Goal: Task Accomplishment & Management: Use online tool/utility

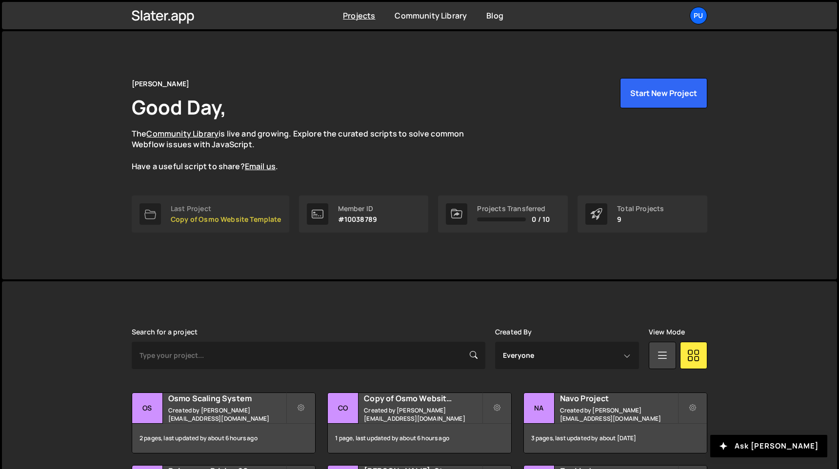
click at [237, 217] on p "Copy of Osmo Website Template" at bounding box center [226, 220] width 111 height 8
click at [189, 418] on small "Created by [PERSON_NAME][EMAIL_ADDRESS][DOMAIN_NAME]" at bounding box center [227, 414] width 118 height 17
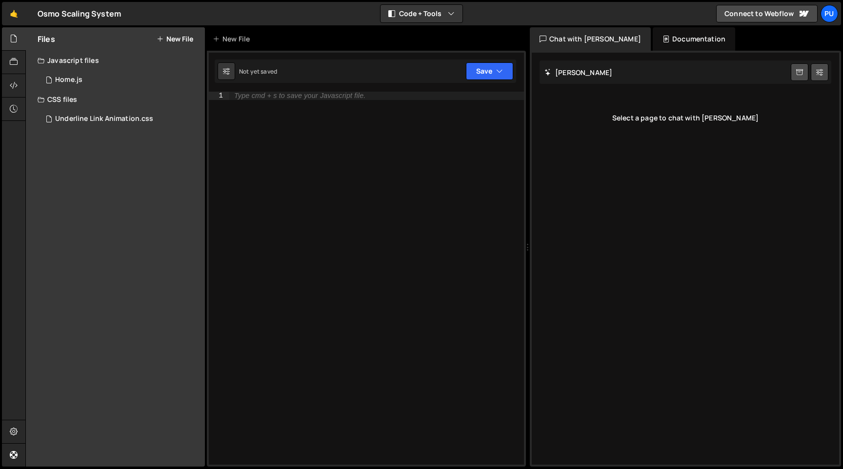
click at [184, 39] on button "New File" at bounding box center [175, 39] width 37 height 8
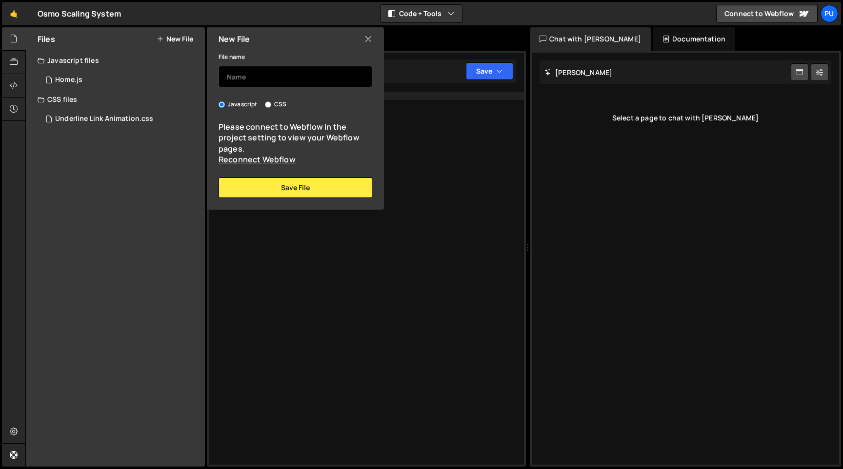
click at [265, 74] on input "text" at bounding box center [296, 76] width 154 height 21
click at [268, 104] on input "CSS" at bounding box center [268, 104] width 6 height 6
radio input "true"
click at [274, 77] on input "text" at bounding box center [296, 76] width 154 height 21
type input "Lenis Scroll"
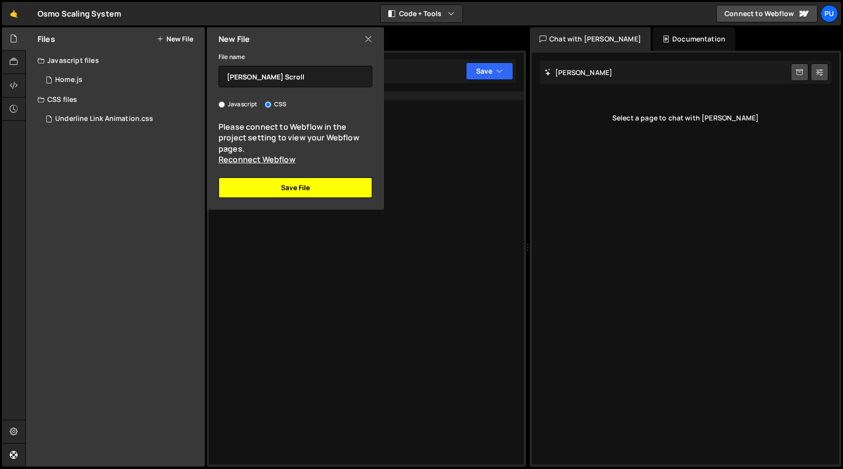
click at [311, 195] on button "Save File" at bounding box center [296, 188] width 154 height 20
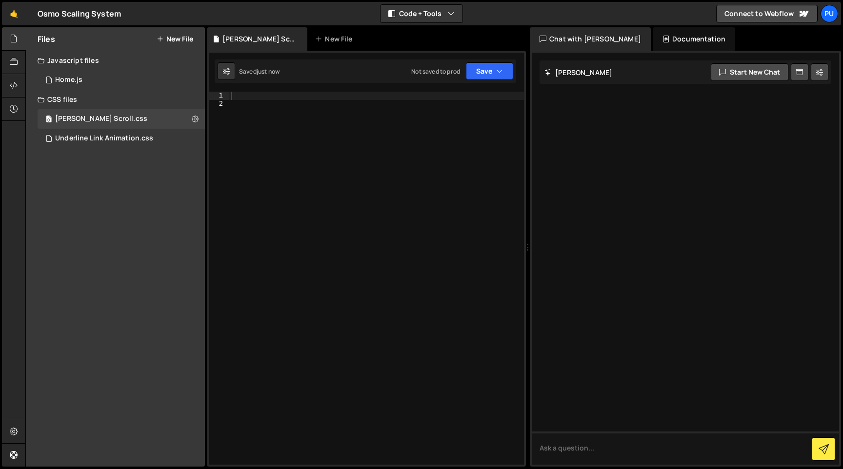
click at [330, 131] on div at bounding box center [376, 286] width 295 height 389
paste textarea "<!-- Lenis Scroll -->"
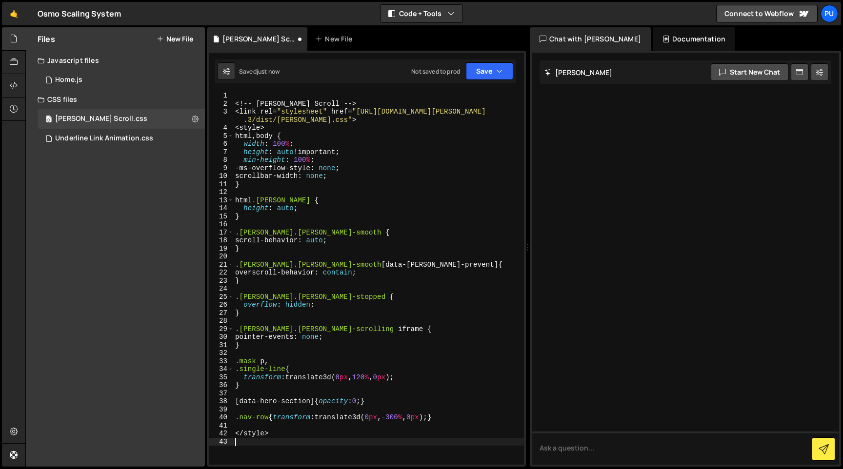
click at [357, 94] on div "<! -- Lenis Scroll -- > < link rel = " stylesheet " href = " https://cdn.jsdeli…" at bounding box center [378, 286] width 291 height 389
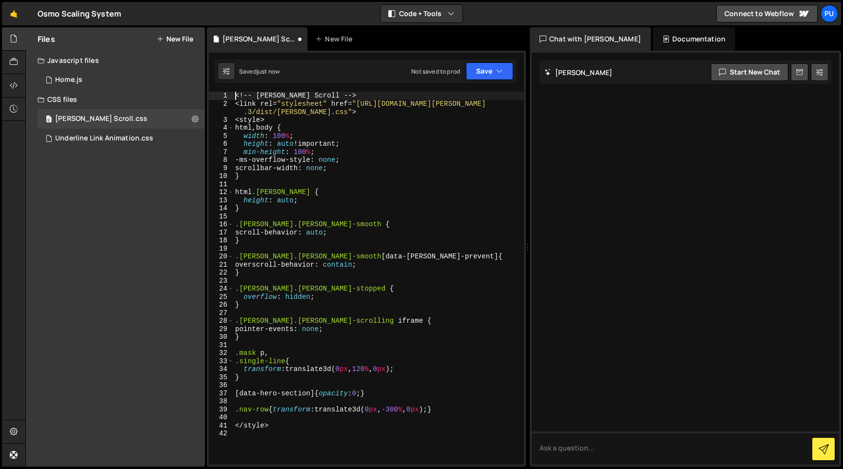
type textarea "< !-- Lenis Scroll --><link rel="stylesheet" href="https://cdn.jsdelivr.net/npm…"
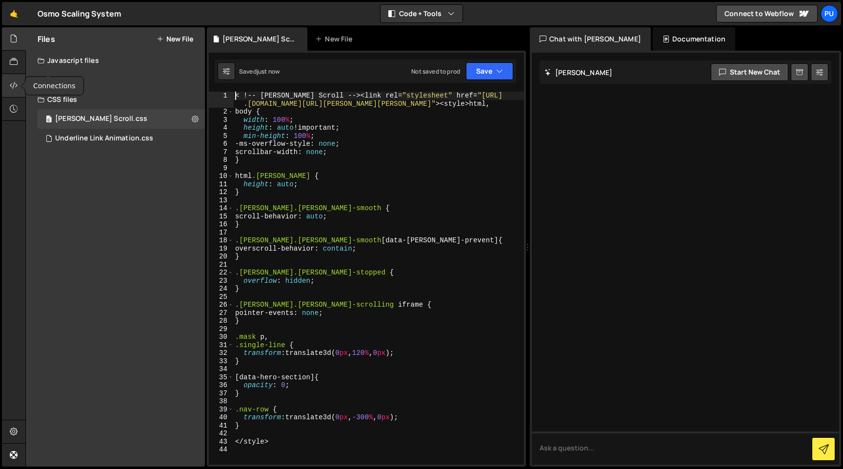
click at [15, 89] on icon at bounding box center [14, 85] width 8 height 11
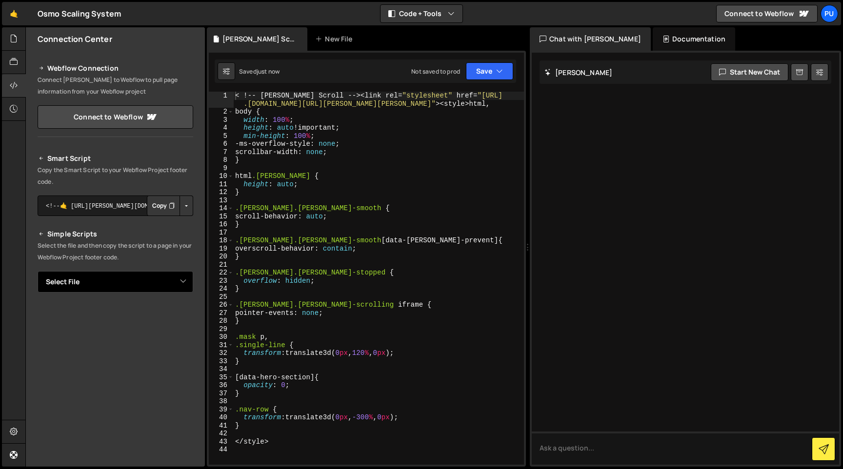
click at [171, 279] on select "Select File Home.js Underline Link Animation.css Lenis Scroll.css" at bounding box center [116, 281] width 156 height 21
select select "47666"
click at [38, 271] on select "Select File Home.js Underline Link Animation.css Lenis Scroll.css" at bounding box center [116, 281] width 156 height 21
click at [179, 314] on button "Button group with nested dropdown" at bounding box center [186, 315] width 14 height 20
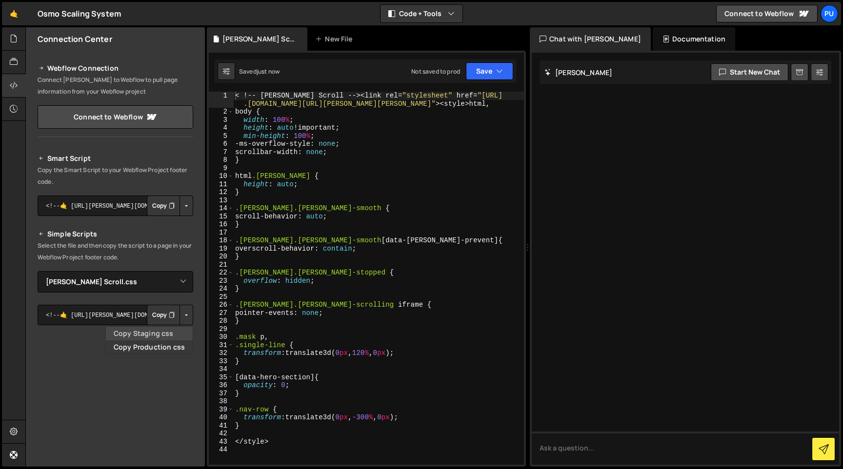
click at [156, 336] on link "Copy Staging css" at bounding box center [149, 334] width 87 height 14
click at [13, 83] on icon at bounding box center [14, 85] width 8 height 11
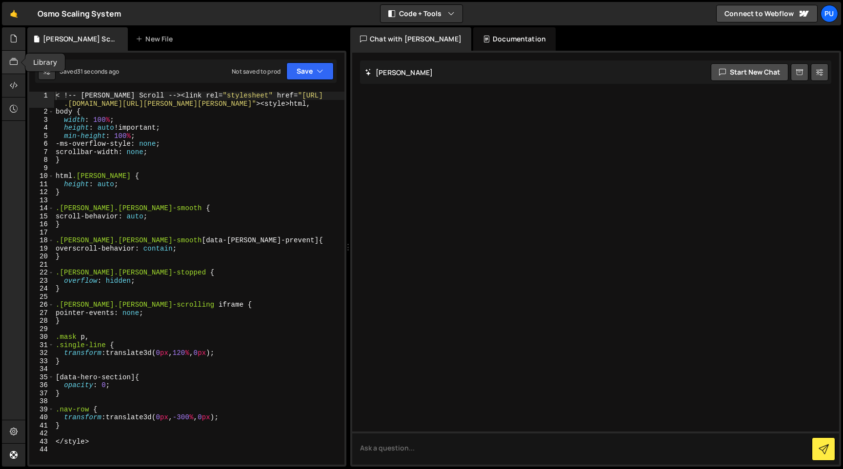
click at [13, 60] on icon at bounding box center [14, 62] width 8 height 11
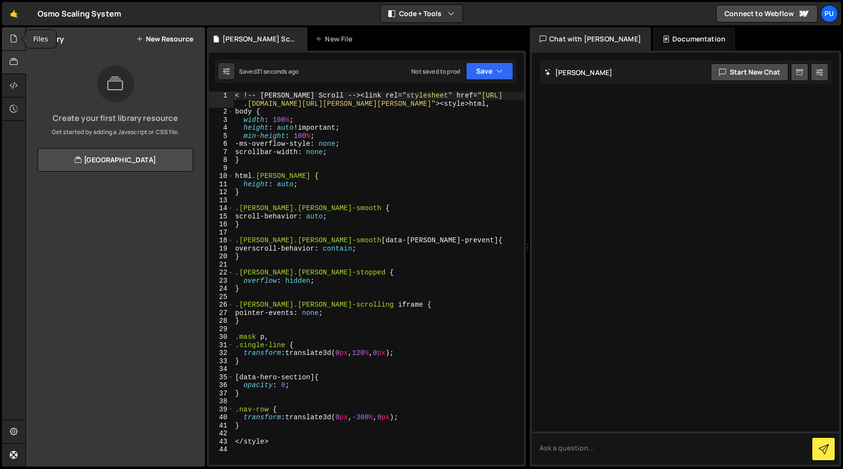
click at [15, 45] on div at bounding box center [14, 38] width 24 height 23
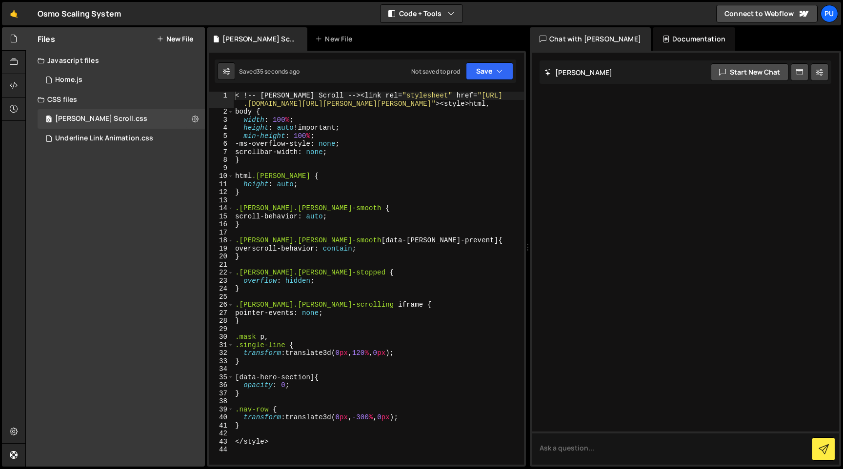
click at [181, 41] on button "New File" at bounding box center [175, 39] width 37 height 8
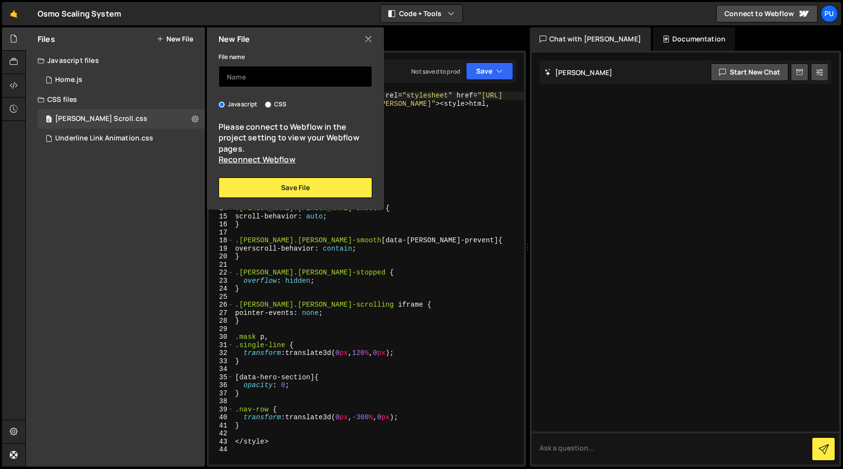
click at [259, 69] on input "text" at bounding box center [296, 76] width 154 height 21
type input "Lenis Scroll"
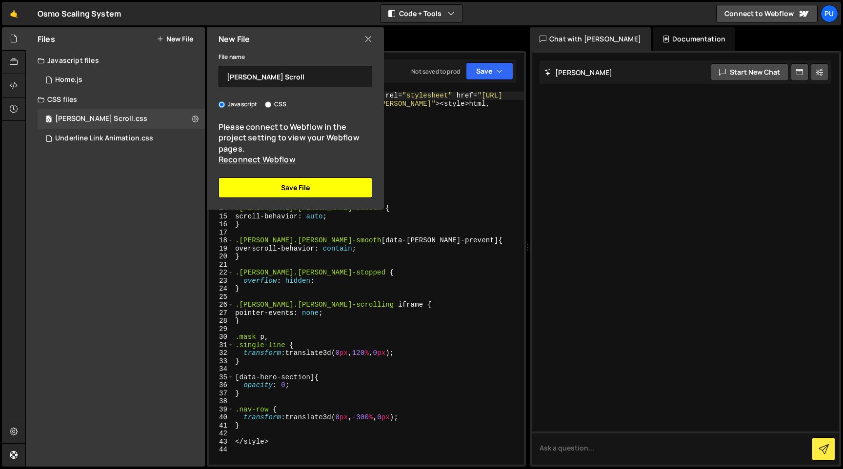
click at [287, 190] on button "Save File" at bounding box center [296, 188] width 154 height 20
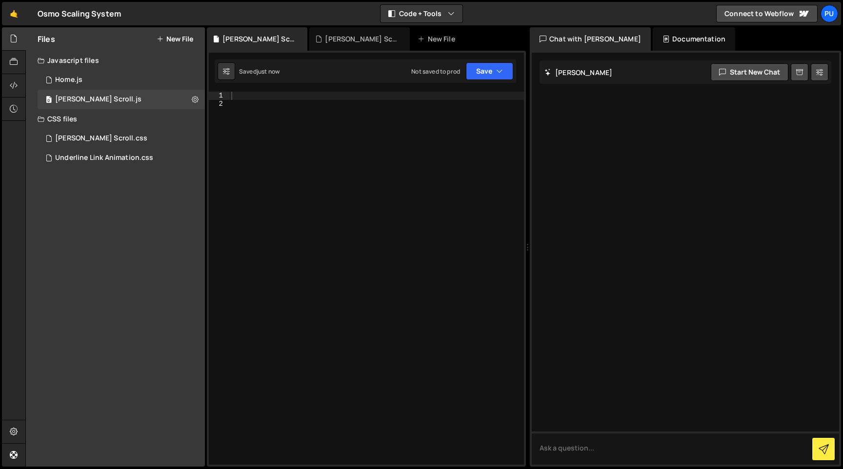
click at [354, 152] on div at bounding box center [376, 286] width 295 height 389
paste textarea "></script>"
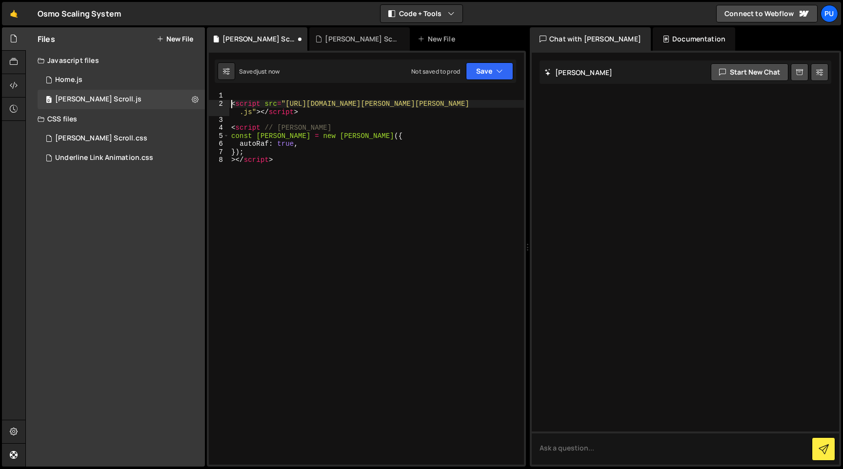
click at [232, 104] on div "< script src = "https://cdn.jsdelivr.net/npm/lenis@1.2.3/dist/lenis.min .js" > …" at bounding box center [376, 286] width 295 height 389
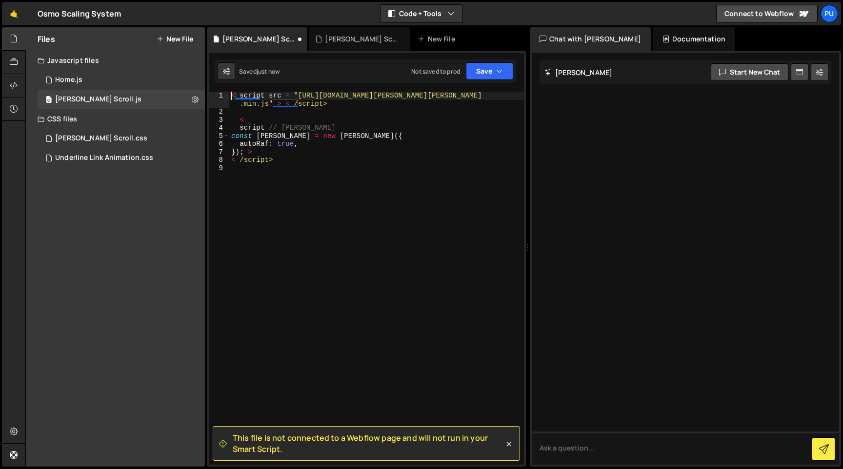
type textarea "< script src = "https://cdn.jsdelivr.net/npm/lenis@1.2.3/dist/lenis.min.js" > <…"
click at [22, 94] on div at bounding box center [14, 85] width 24 height 23
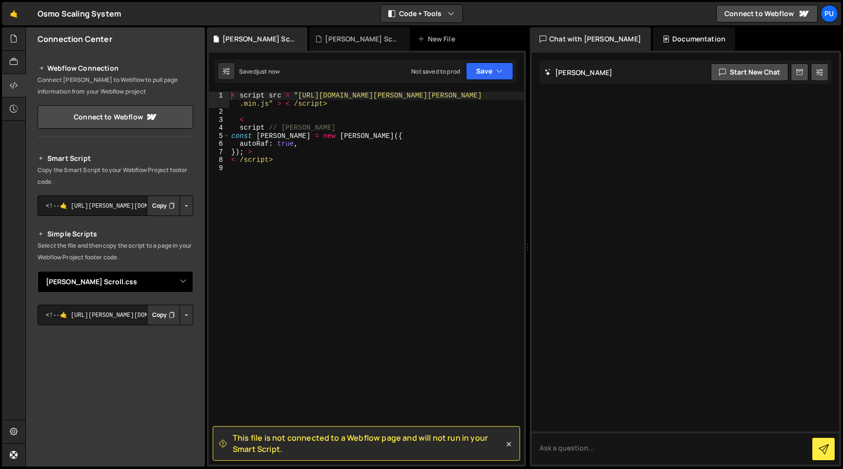
click at [185, 283] on select "Select File Home.js Underline Link Animation.css Lenis Scroll.css Lenis Scroll.…" at bounding box center [116, 281] width 156 height 21
select select "47667"
click at [38, 271] on select "Select File Home.js Underline Link Animation.css Lenis Scroll.css Lenis Scroll.…" at bounding box center [116, 281] width 156 height 21
click at [180, 317] on button "Button group with nested dropdown" at bounding box center [186, 315] width 14 height 20
click at [170, 336] on link "Copy Staging js" at bounding box center [152, 334] width 81 height 14
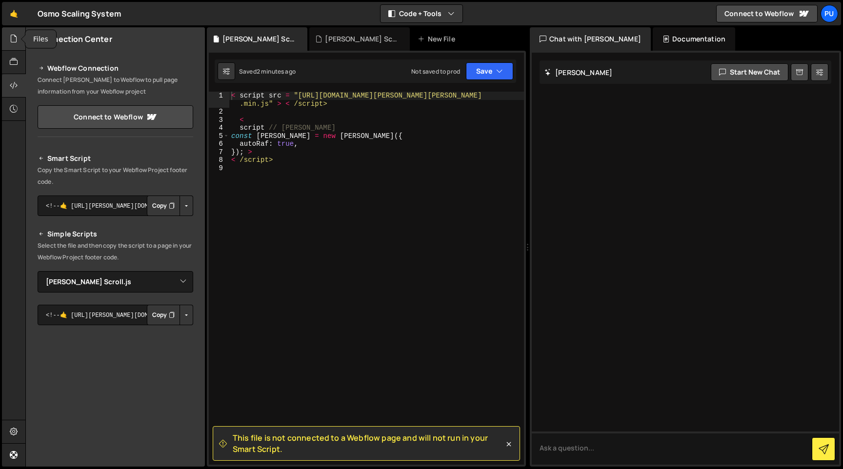
click at [8, 41] on div at bounding box center [14, 38] width 24 height 23
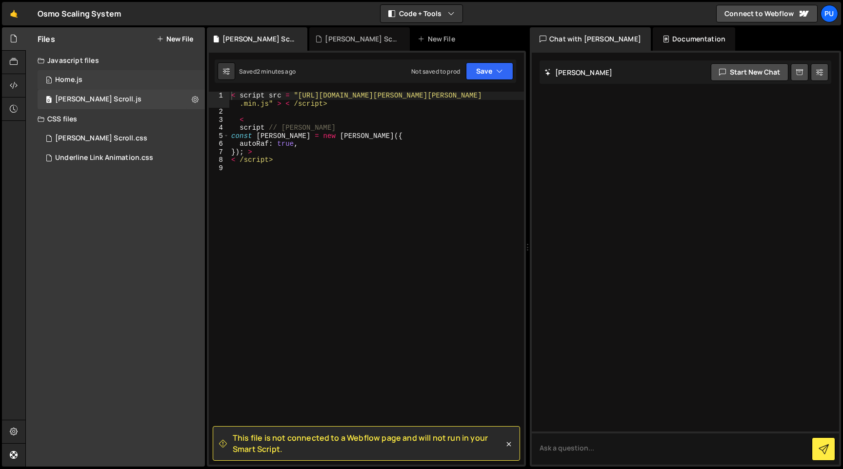
click at [115, 81] on div "0 Home.js 0" at bounding box center [121, 80] width 167 height 20
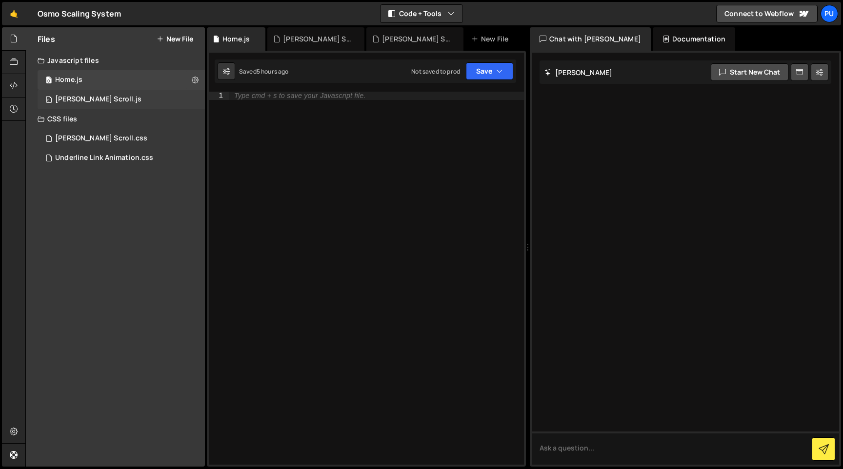
click at [115, 94] on div "0 Lenis Scroll.js 0" at bounding box center [121, 100] width 167 height 20
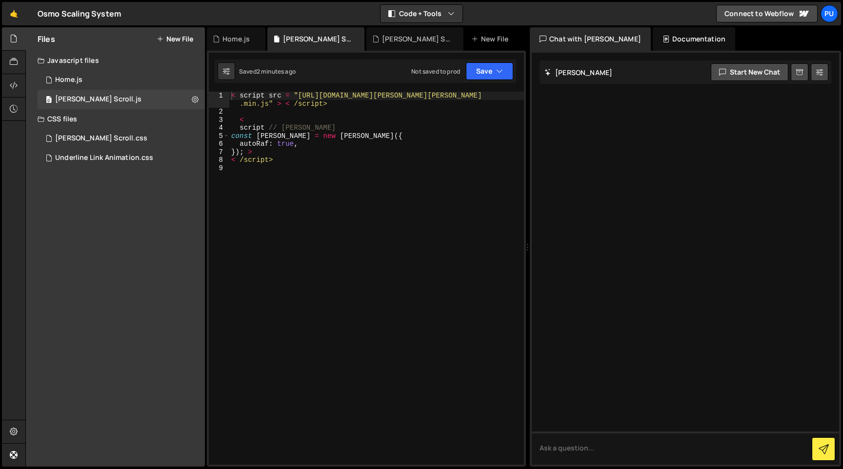
click at [335, 178] on div "< script src = "https://cdn.jsdelivr.net/npm/lenis@1.2.3/dist/lenis .min.js" > …" at bounding box center [376, 291] width 295 height 398
type textarea "< /script>"
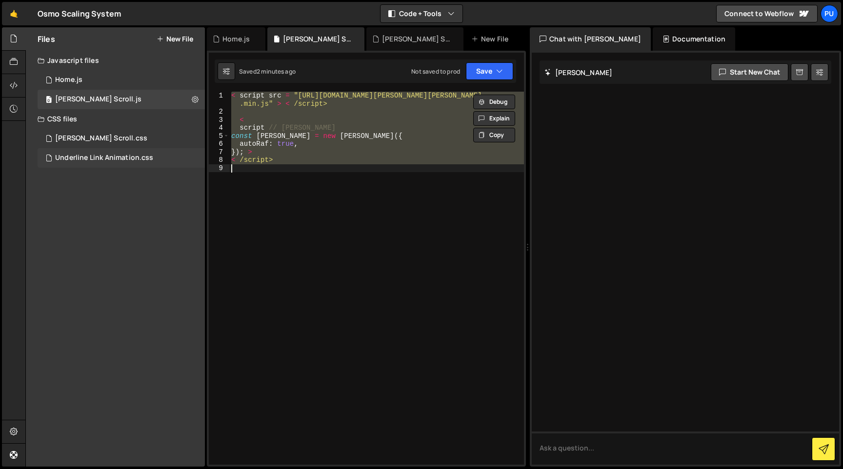
click at [113, 162] on div "Underline Link Animation.css 0" at bounding box center [121, 158] width 167 height 20
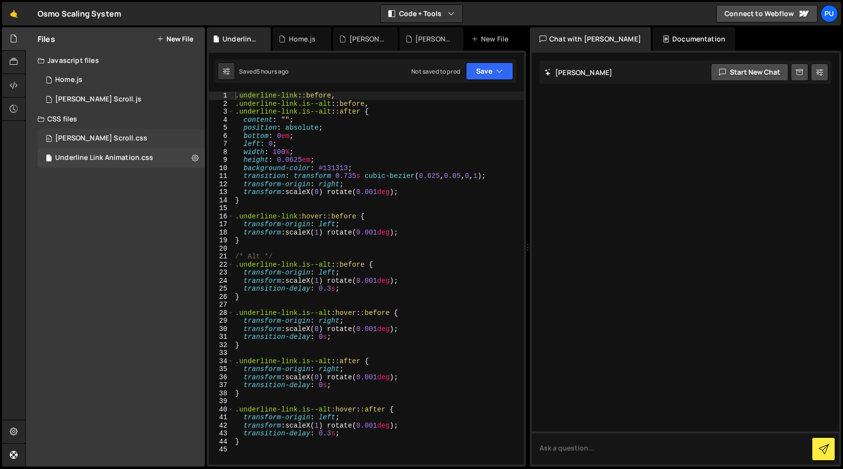
click at [105, 141] on div "Lenis Scroll.css" at bounding box center [101, 138] width 92 height 9
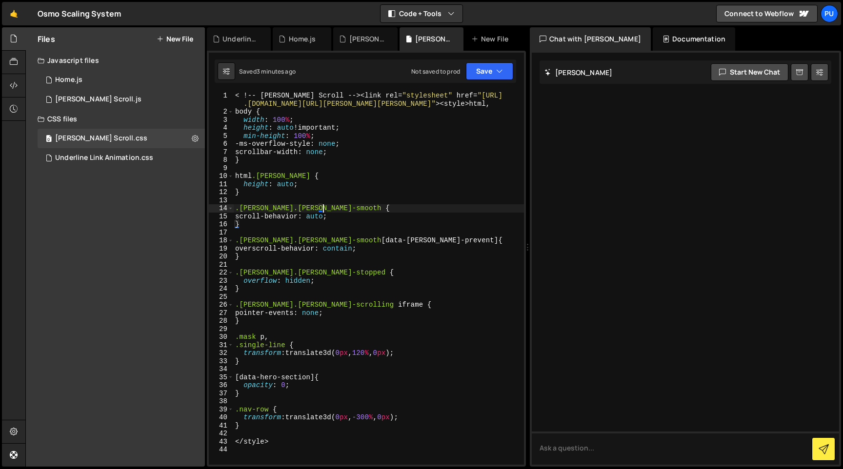
click at [334, 210] on div "< ! -- Lenis Scroll -- >< link rel = " stylesheet " href = " https://cdn .jsdel…" at bounding box center [378, 291] width 291 height 398
type textarea "</style>"
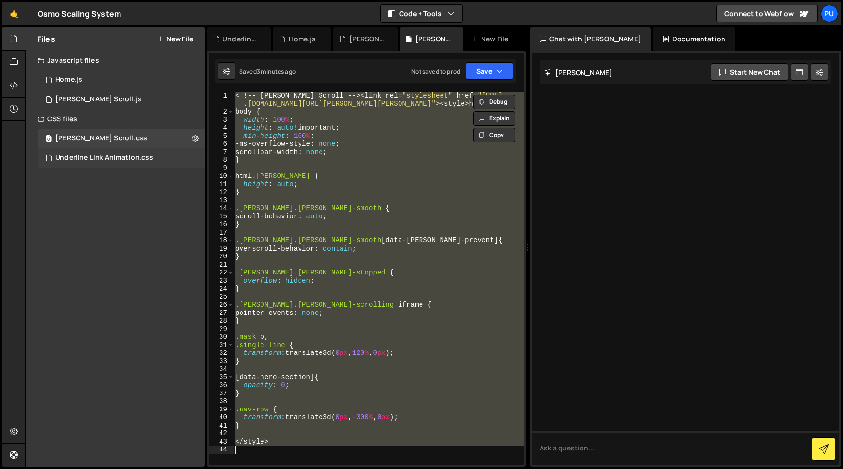
click at [114, 153] on div "Underline Link Animation.css 0" at bounding box center [121, 158] width 167 height 20
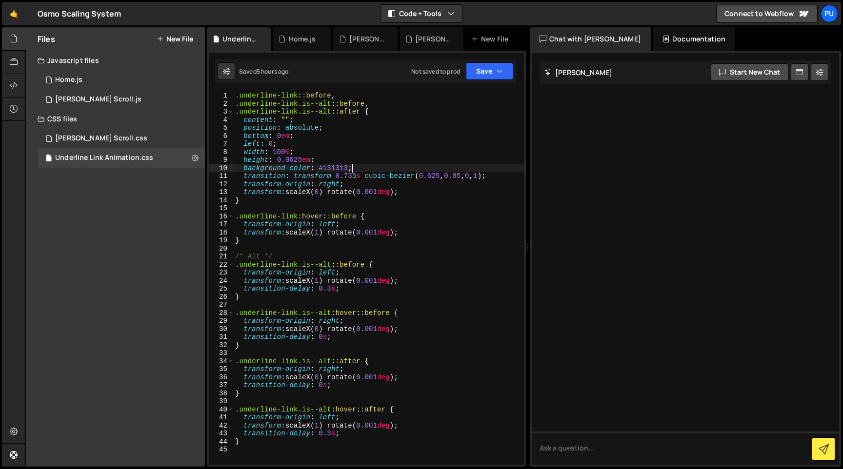
click at [414, 169] on div ".underline-link : :before , .underline-link.is--alt : :before , .underline-link…" at bounding box center [378, 286] width 291 height 389
type textarea "}"
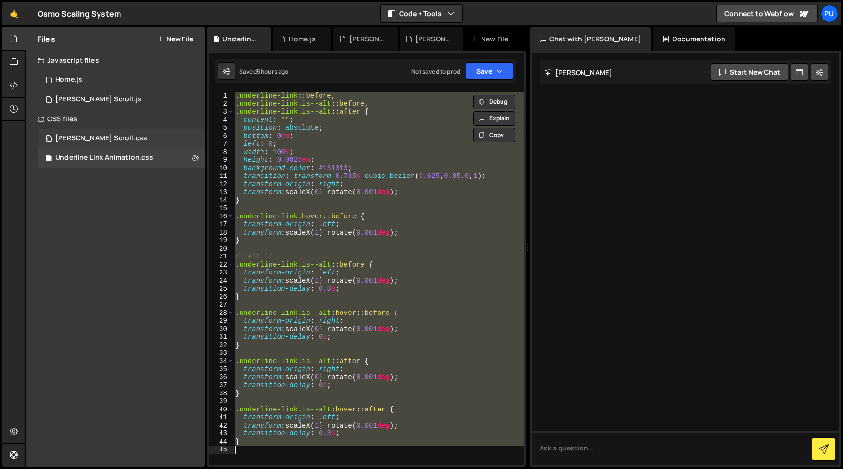
click at [114, 132] on div "0 Lenis Scroll.css 0" at bounding box center [121, 139] width 167 height 20
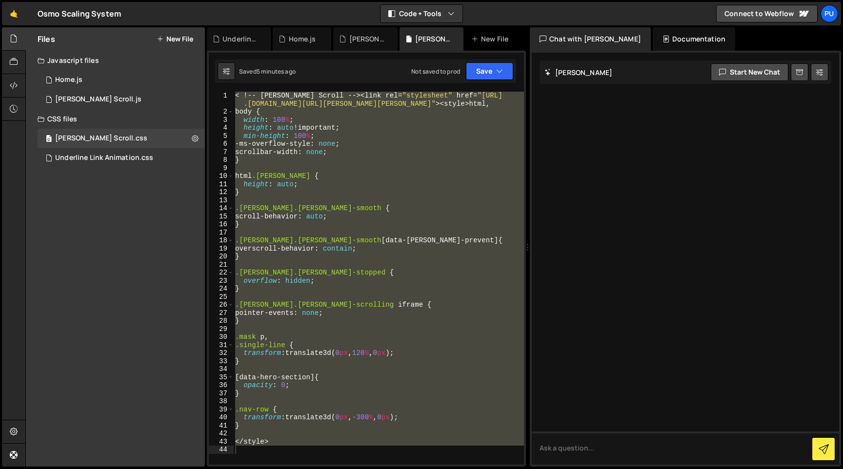
click at [347, 142] on div "< ! -- Lenis Scroll -- >< link rel = " stylesheet " href = " https://cdn .jsdel…" at bounding box center [378, 278] width 291 height 373
type textarea "-ms-overflow-style: none;"
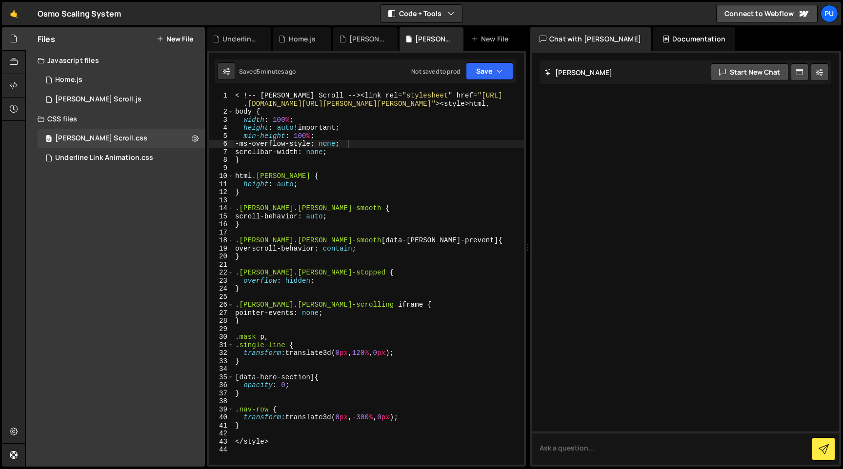
click at [101, 119] on div "CSS files" at bounding box center [115, 119] width 179 height 20
click at [96, 99] on div "Lenis Scroll.js" at bounding box center [98, 99] width 86 height 9
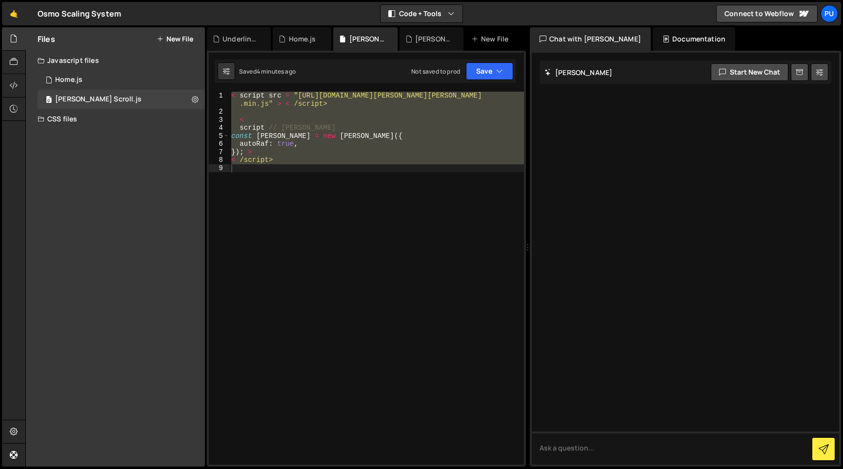
click at [93, 118] on div "CSS files" at bounding box center [115, 119] width 179 height 20
click at [420, 180] on div "< script src = "https://cdn.jsdelivr.net/npm/lenis@1.2.3/dist/lenis .min.js" > …" at bounding box center [376, 278] width 295 height 373
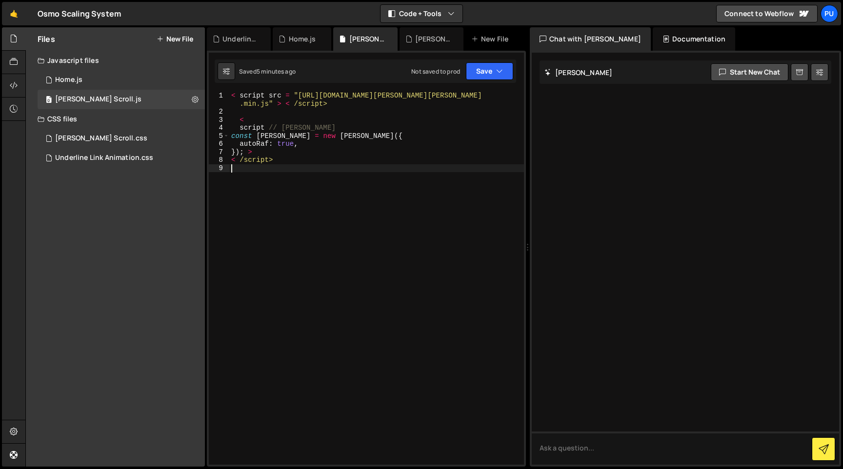
type textarea "< /script>"
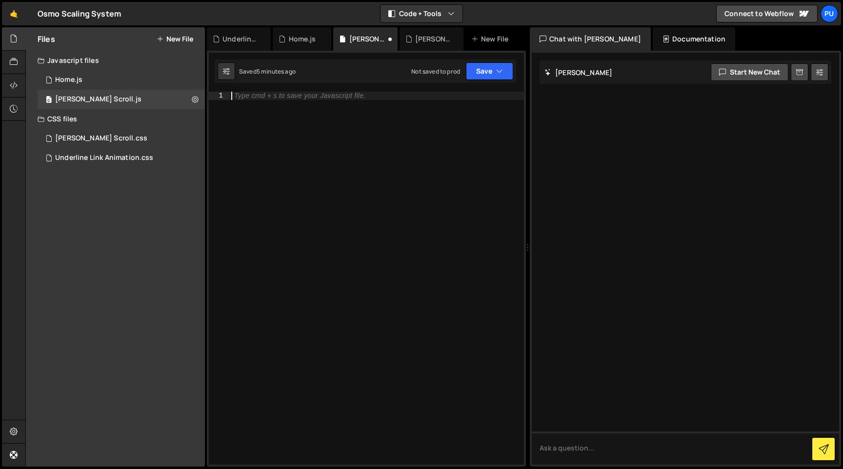
paste textarea "</script>"
type textarea "</script>"
paste textarea "</script>"
type textarea "</script>"
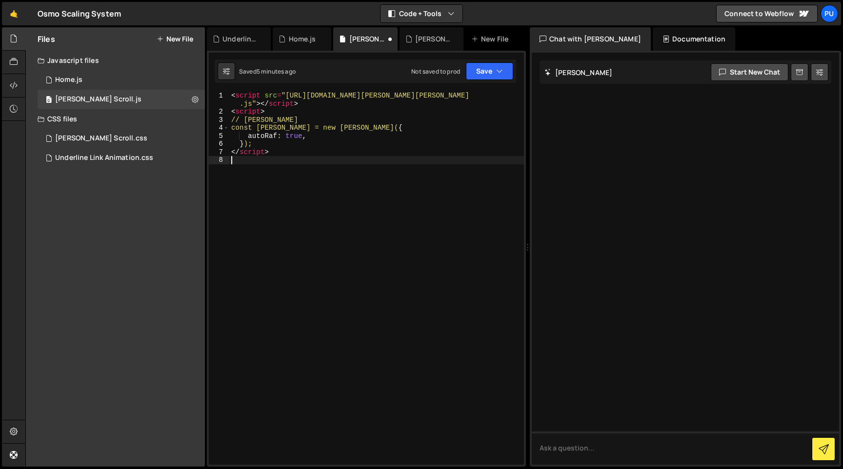
type textarea "</script>"
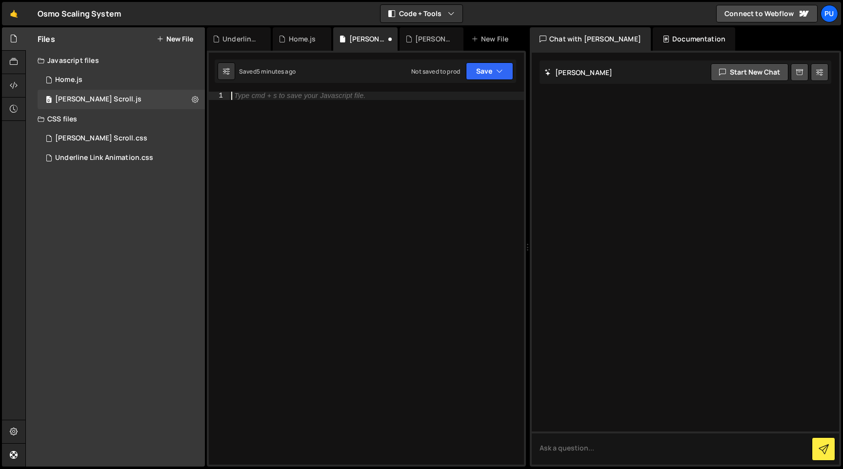
type textarea "< /script>"
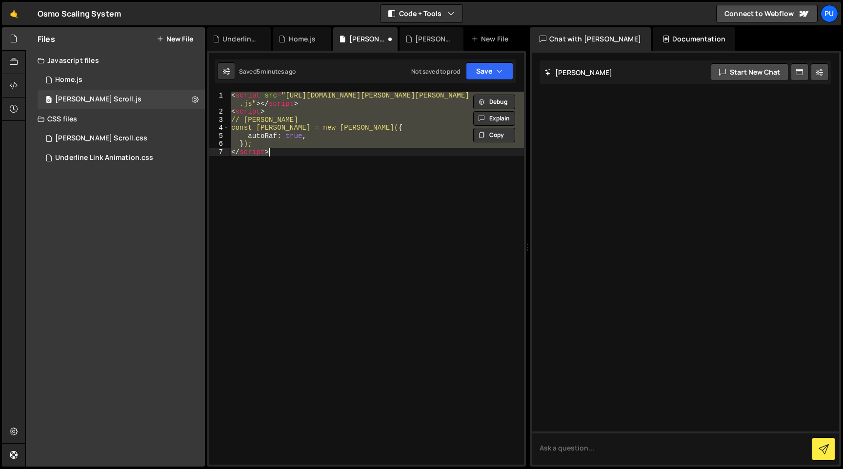
type textarea "</script>"
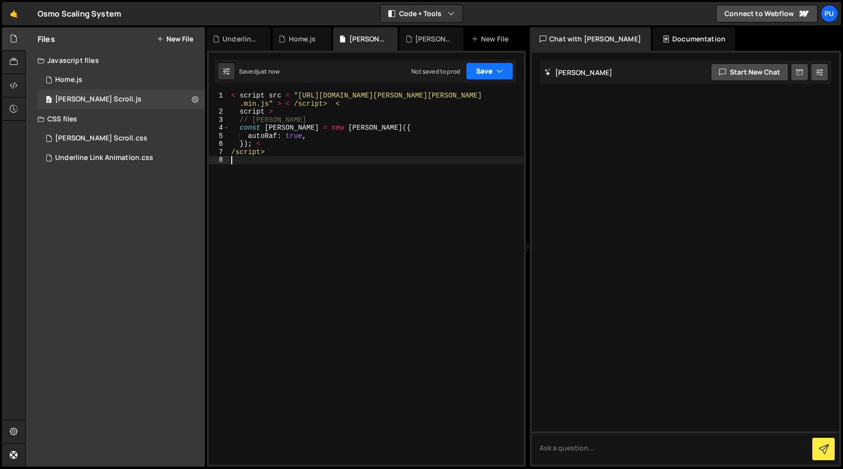
click at [487, 62] on button "Save" at bounding box center [489, 71] width 47 height 18
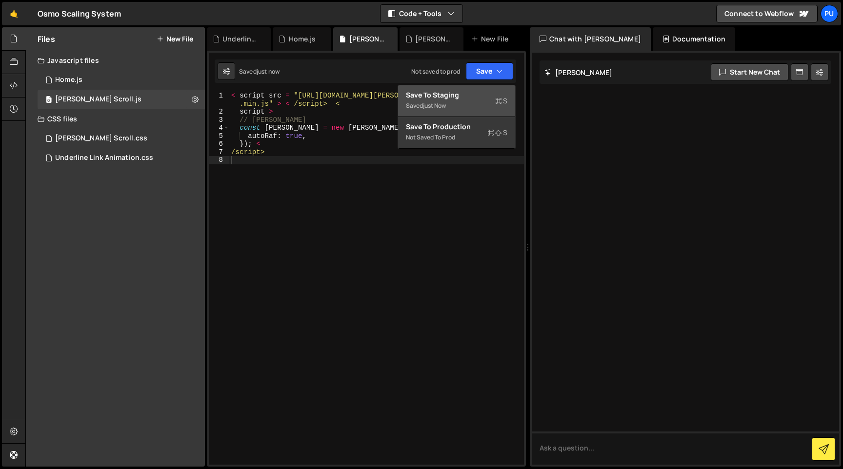
click at [462, 95] on div "Save to Staging S" at bounding box center [456, 95] width 101 height 10
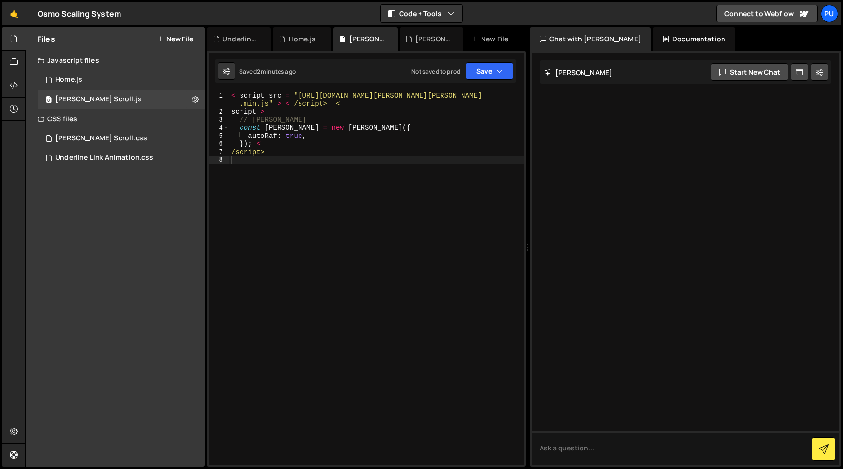
click at [308, 190] on div "< script src = "https://cdn.jsdelivr.net/npm/lenis@1.2.3/dist/lenis .min.js" > …" at bounding box center [376, 291] width 295 height 398
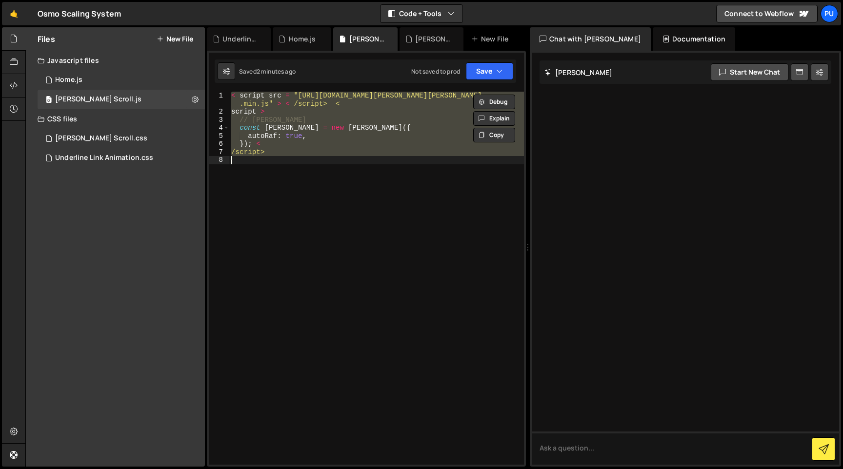
paste textarea "</script>"
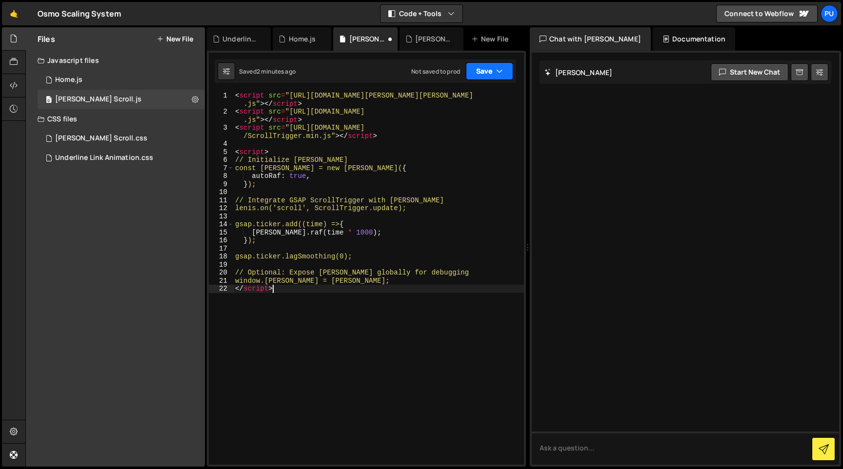
click at [483, 72] on button "Save" at bounding box center [489, 71] width 47 height 18
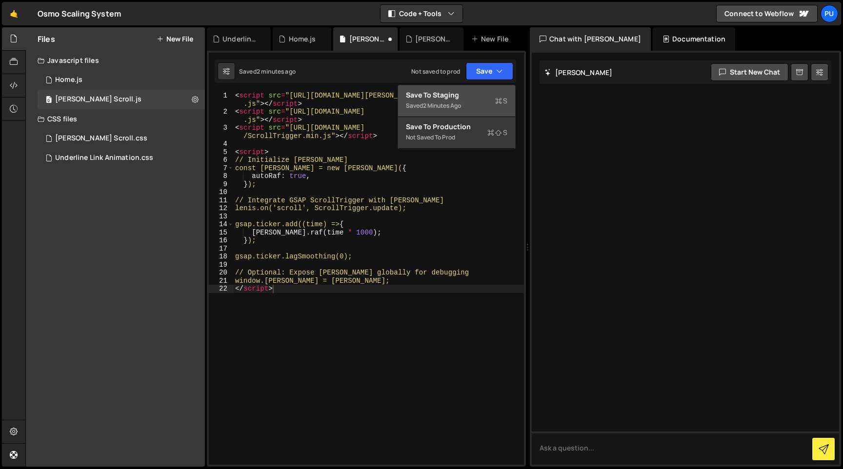
click at [472, 98] on div "Save to Staging S" at bounding box center [456, 95] width 101 height 10
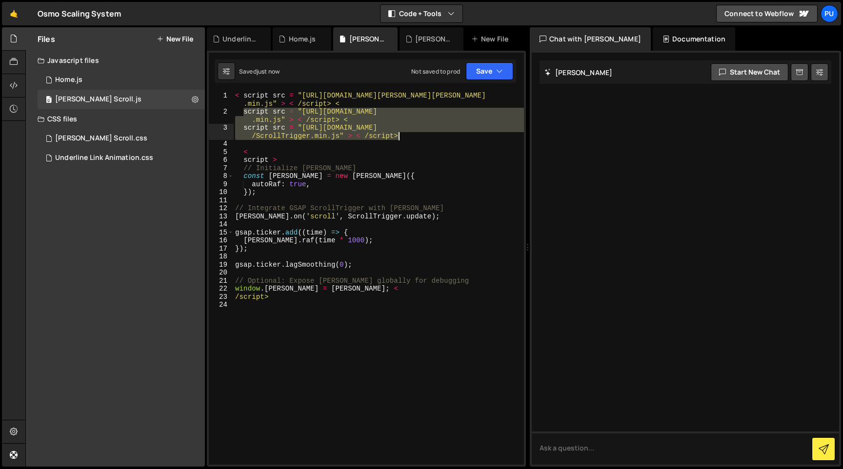
drag, startPoint x: 242, startPoint y: 114, endPoint x: 413, endPoint y: 136, distance: 172.2
click at [413, 136] on div "< script src = "https://cdn.jsdelivr.net/npm/lenis@1.2.3/dist/lenis .min.js" > …" at bounding box center [378, 291] width 291 height 398
click at [408, 137] on div "< script src = "https://cdn.jsdelivr.net/npm/lenis@1.2.3/dist/lenis .min.js" > …" at bounding box center [378, 278] width 291 height 373
drag, startPoint x: 408, startPoint y: 137, endPoint x: 333, endPoint y: 104, distance: 81.3
click at [333, 104] on div "< script src = "https://cdn.jsdelivr.net/npm/lenis@1.2.3/dist/lenis .min.js" > …" at bounding box center [378, 291] width 291 height 398
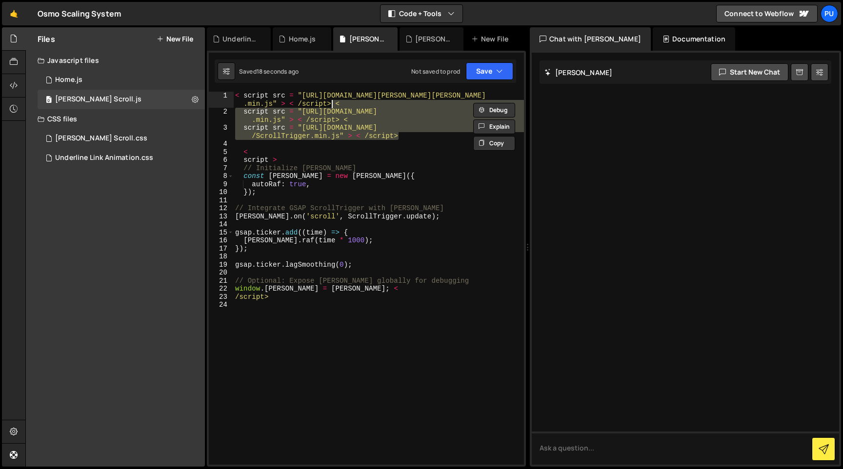
type textarea "< script src = "https://cdn.jsdelivr.net/npm/lenis@1.2.3/dist/lenis.min.js" > <…"
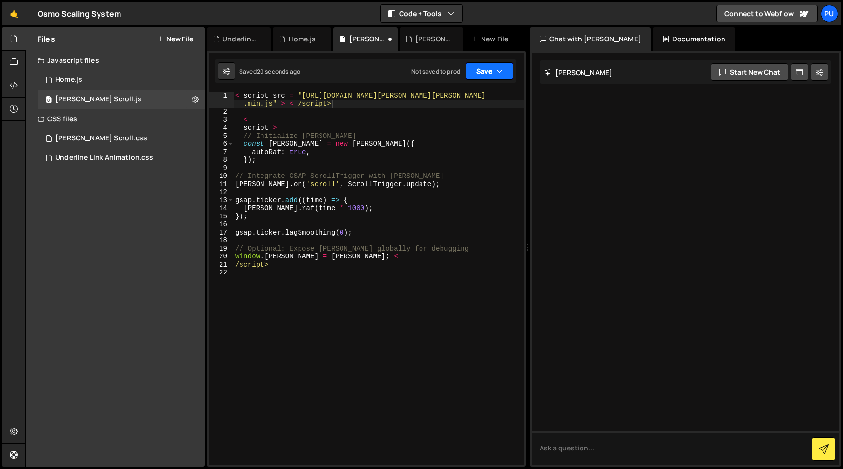
click at [496, 79] on button "Save" at bounding box center [489, 71] width 47 height 18
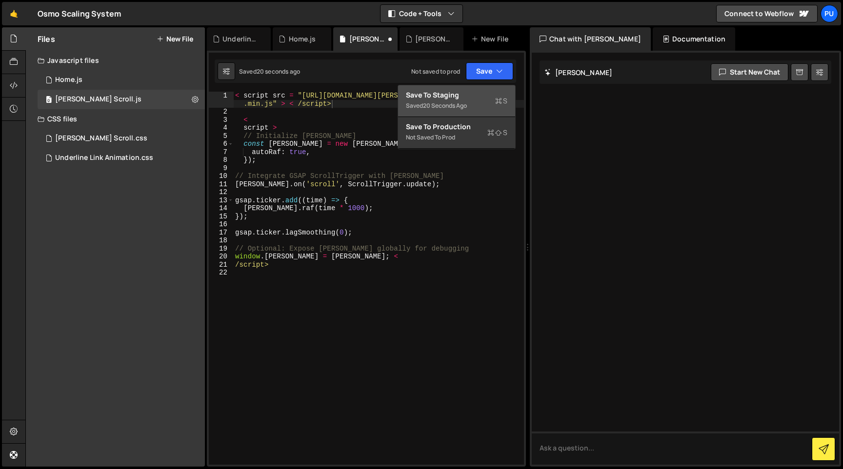
click at [463, 100] on div "Saved 20 seconds ago" at bounding box center [456, 106] width 101 height 12
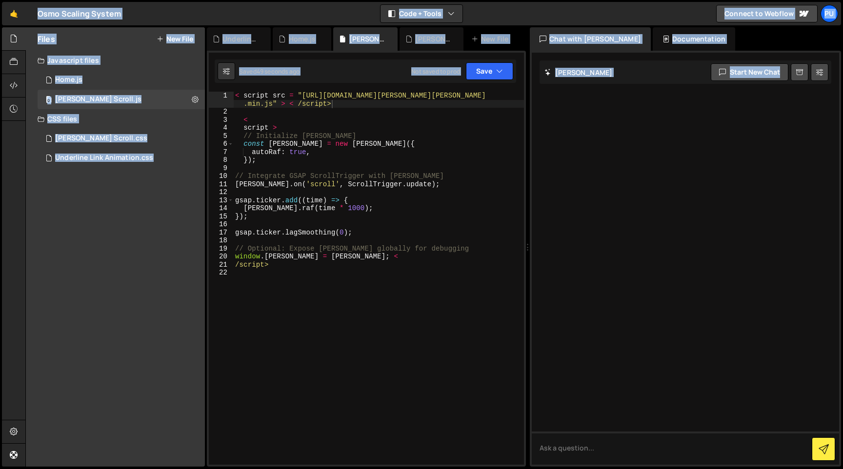
copy body "Pu Projects Your Teams Invite team member Account Billing Logout Hold on a sec.…"
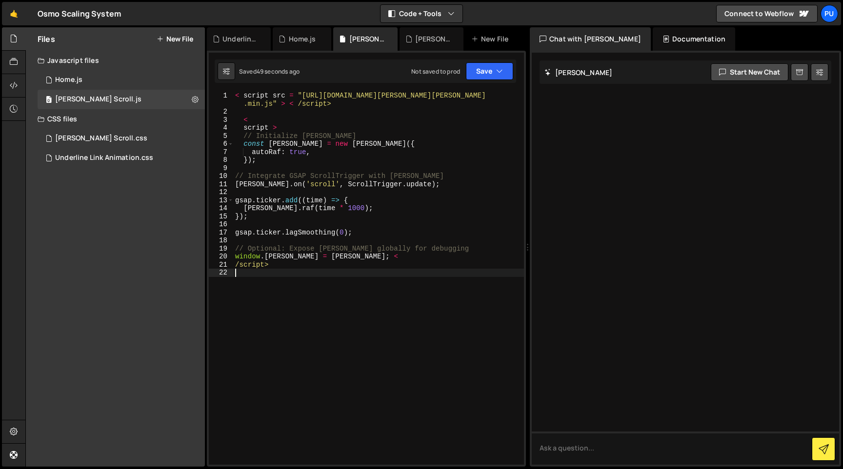
click at [359, 287] on div "< script src = "https://cdn.jsdelivr.net/npm/lenis@1.2.3/dist/lenis .min.js" > …" at bounding box center [378, 291] width 291 height 398
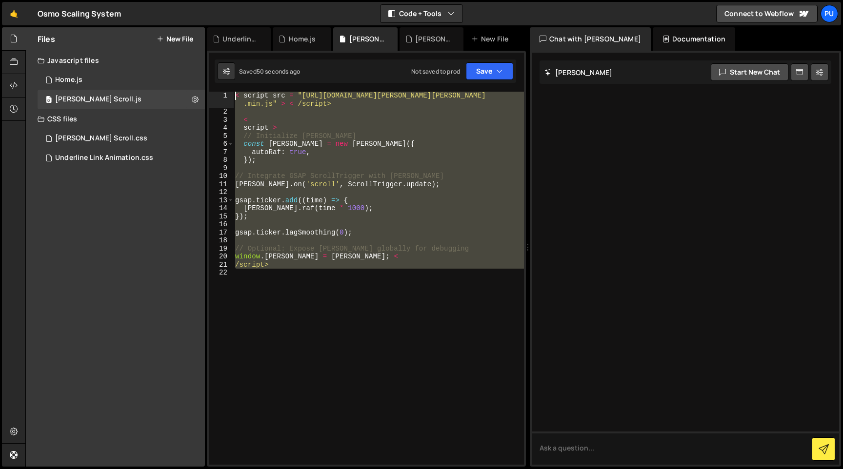
drag, startPoint x: 359, startPoint y: 287, endPoint x: 231, endPoint y: 90, distance: 234.9
click at [231, 90] on div "1 Type cmd + s to save your Javascript file. הההההההההההההההההההההההההההההההההה…" at bounding box center [366, 259] width 319 height 416
type textarea "< script src = "https://cdn.jsdelivr.net/npm/lenis@1.2.3/dist/lenis.min.js" > <…"
